Goal: Navigation & Orientation: Find specific page/section

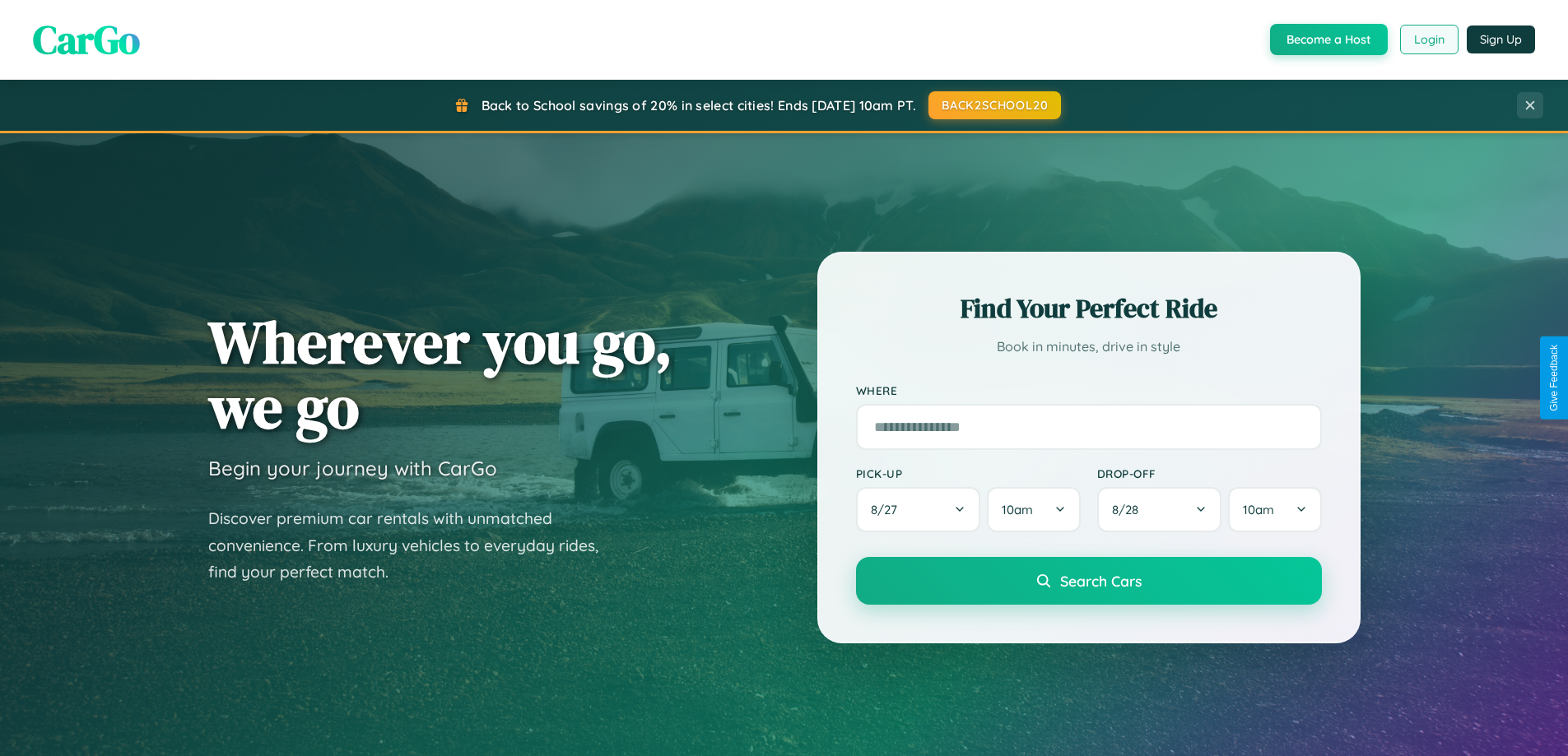
click at [1428, 40] on button "Login" at bounding box center [1430, 40] width 59 height 29
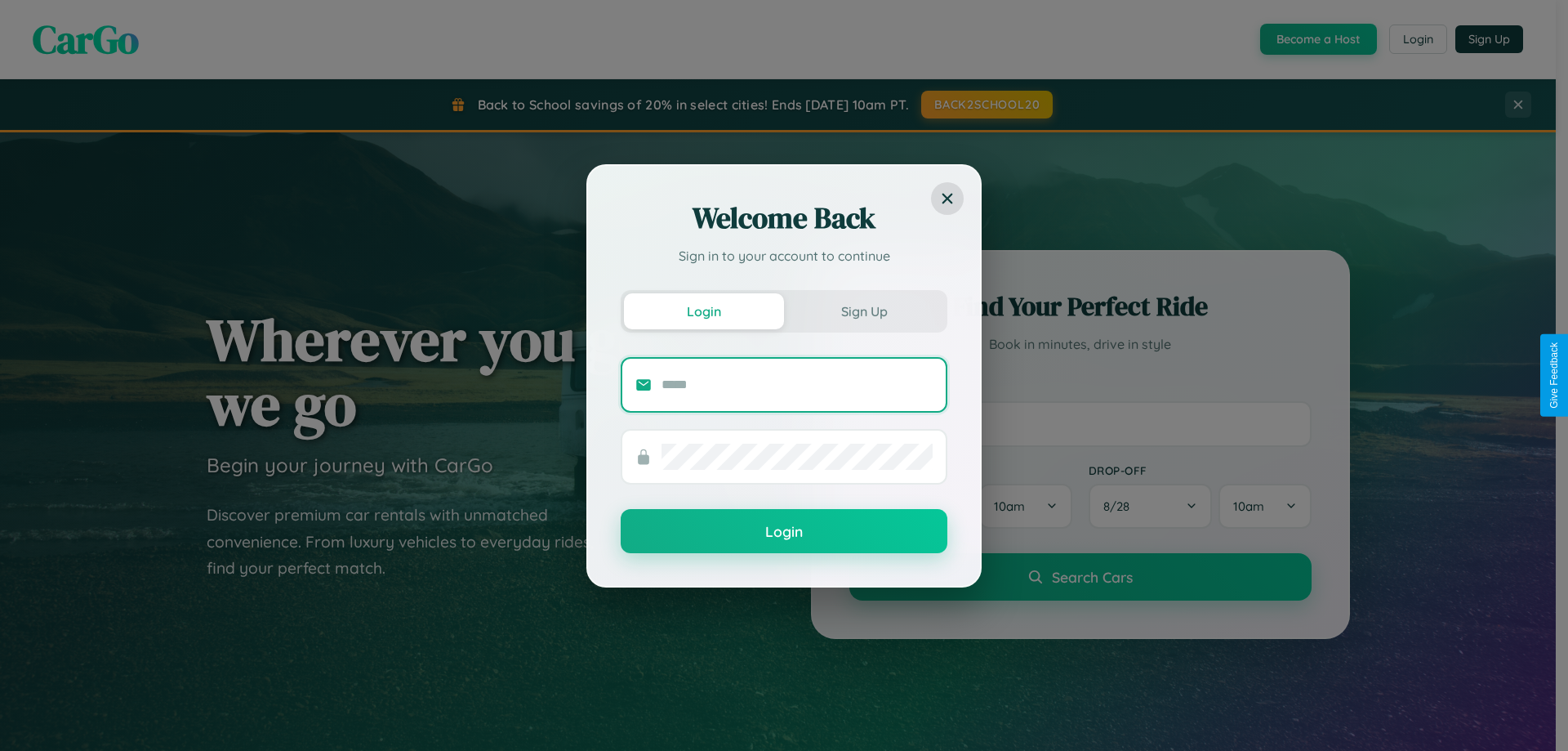
click at [797, 384] on input "text" at bounding box center [797, 385] width 271 height 26
type input "**********"
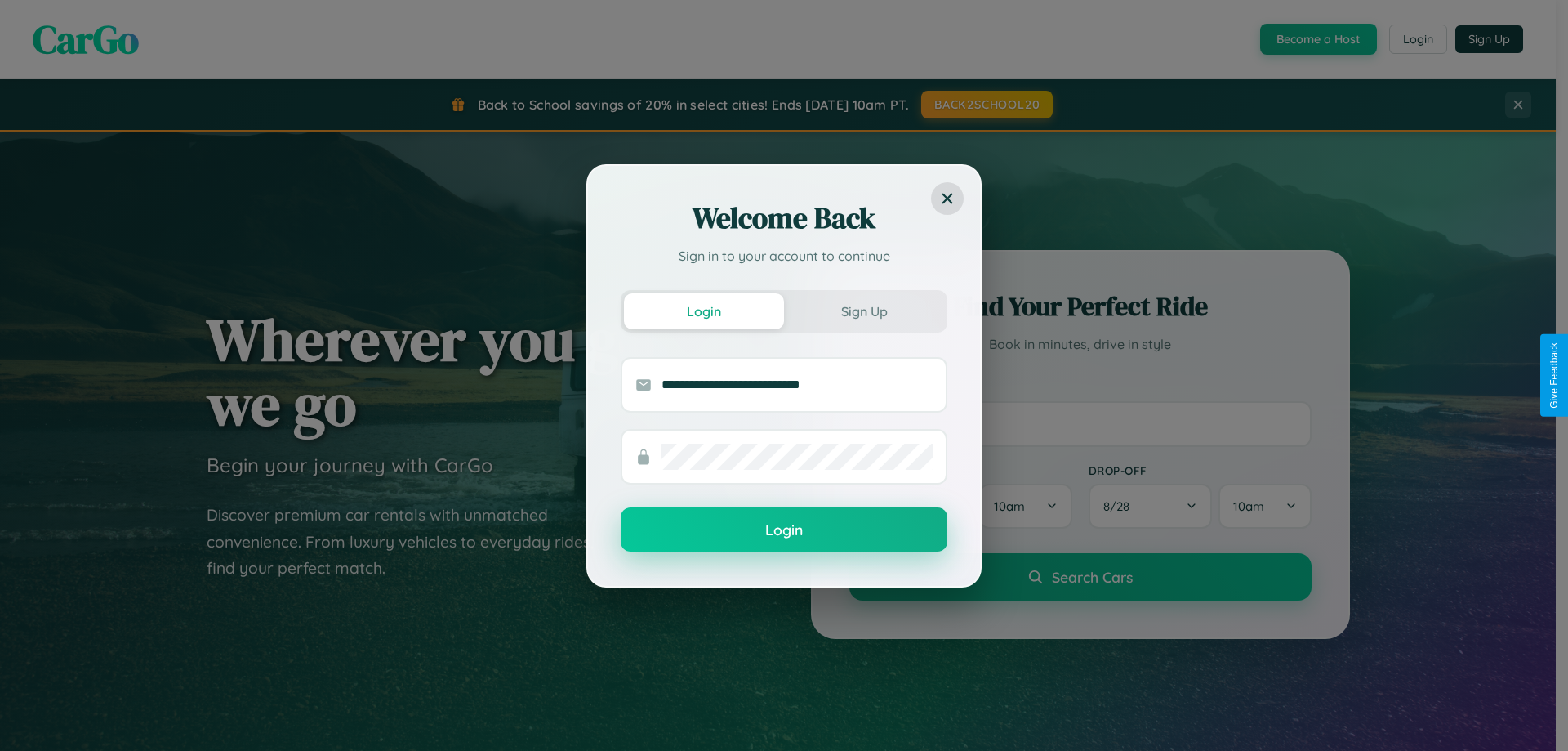
click at [784, 530] on button "Login" at bounding box center [784, 529] width 326 height 44
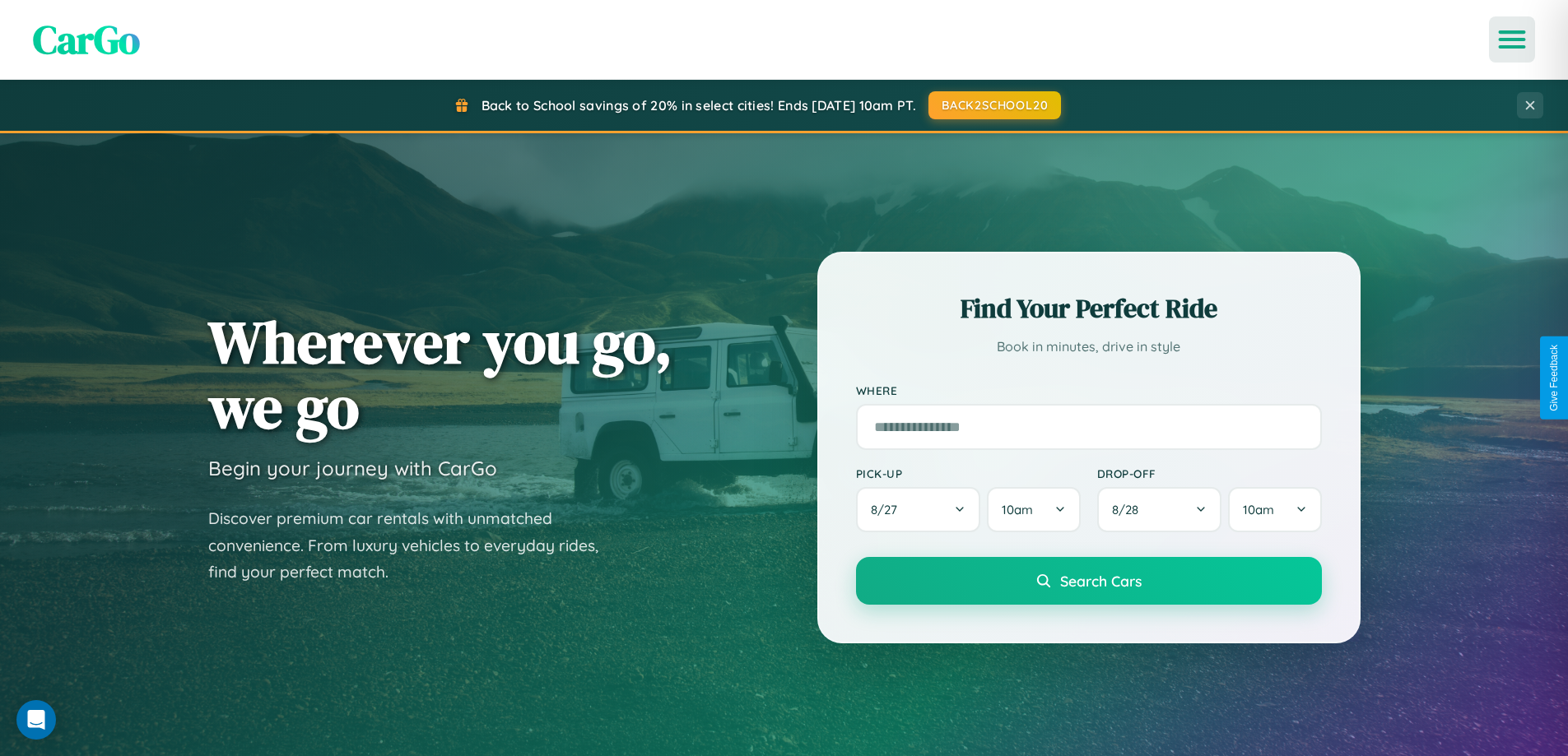
click at [1512, 40] on icon "Open menu" at bounding box center [1513, 39] width 24 height 15
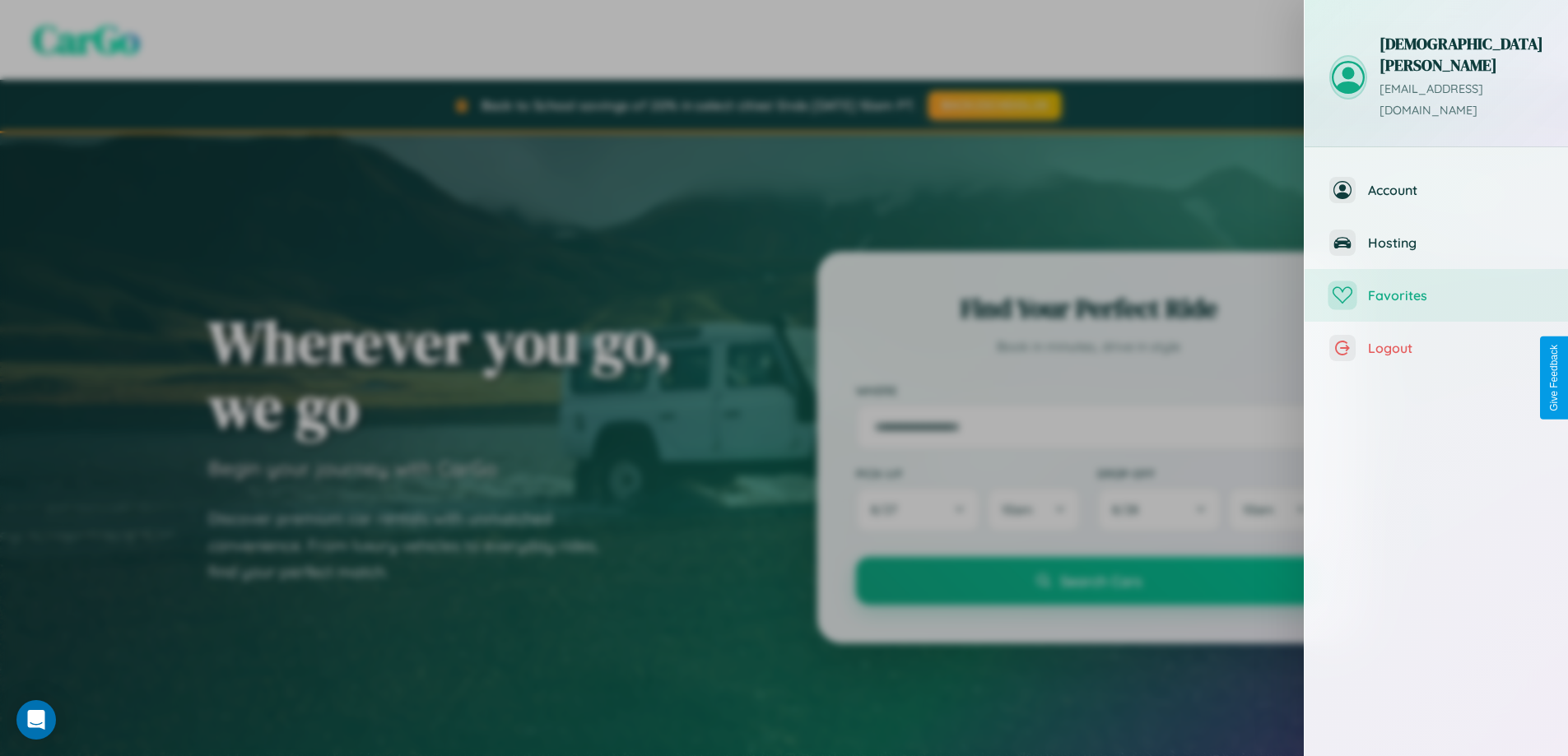
click at [1436, 287] on span "Favorites" at bounding box center [1456, 295] width 176 height 16
